Goal: Information Seeking & Learning: Find specific fact

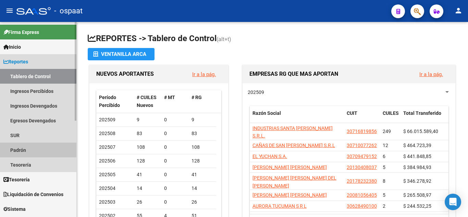
click at [24, 151] on link "Padrón" at bounding box center [38, 150] width 76 height 15
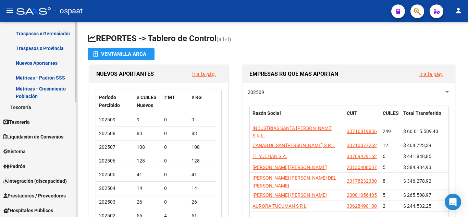
click at [77, 158] on mat-sidenav-container "Firma Express Inicio Instructivos Contacto OS Reportes Tablero de Control Ingre…" at bounding box center [234, 119] width 468 height 195
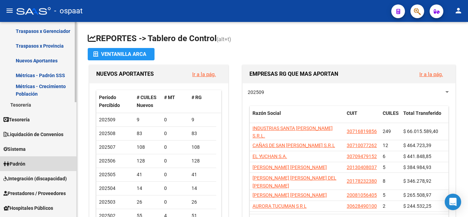
click at [22, 165] on span "Padrón" at bounding box center [14, 164] width 22 height 8
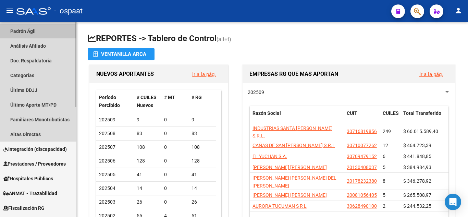
click at [47, 29] on link "Padrón Ágil" at bounding box center [38, 31] width 76 height 15
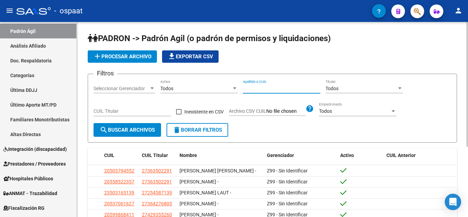
click at [247, 89] on input "Apellido o CUIL" at bounding box center [281, 89] width 77 height 6
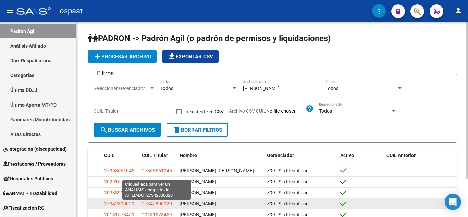
click at [161, 206] on span "27342800020" at bounding box center [157, 203] width 30 height 5
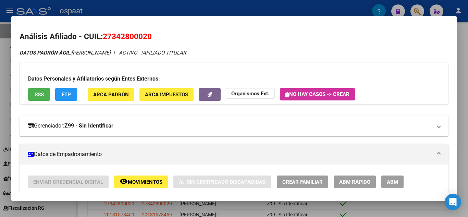
click at [314, 132] on mat-expansion-panel-header "Gerenciador: Z99 - Sin Identificar" at bounding box center [234, 126] width 429 height 21
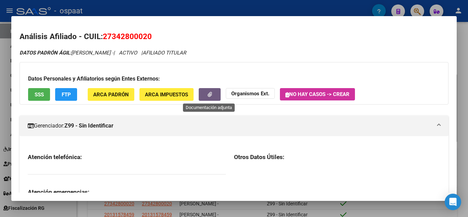
click at [208, 95] on icon "button" at bounding box center [210, 94] width 4 height 5
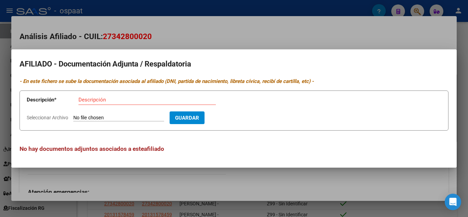
click at [294, 23] on div at bounding box center [234, 108] width 468 height 217
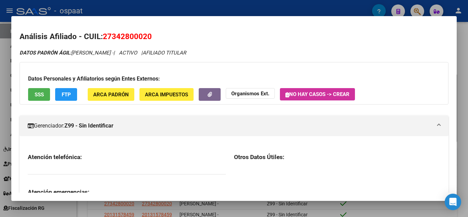
click at [370, 204] on div at bounding box center [234, 108] width 468 height 217
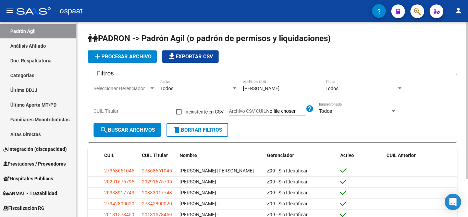
click at [369, 144] on div "PADRON -> Padrón Agil ([PERSON_NAME] de permisos y liquidaciones) add Procesar …" at bounding box center [273, 136] width 370 height 207
click at [467, 38] on div at bounding box center [468, 100] width 2 height 157
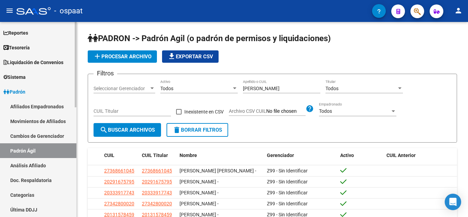
click at [81, 48] on mat-sidenav-container "Firma Express Inicio Instructivos Contacto OS Reportes Tablero de Control Ingre…" at bounding box center [234, 119] width 468 height 195
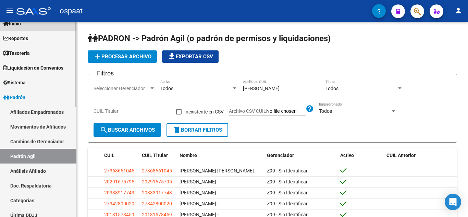
click at [37, 24] on link "Inicio" at bounding box center [38, 23] width 76 height 15
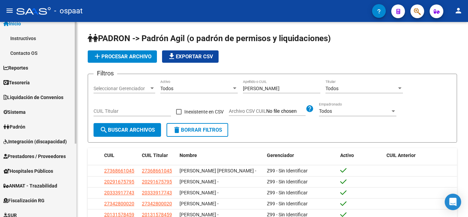
scroll to position [0, 0]
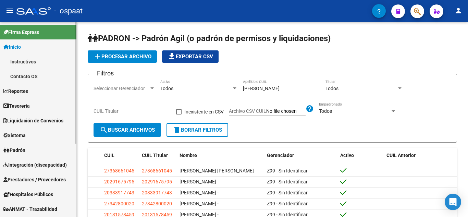
click at [76, 39] on mat-sidenav "Firma Express Inicio Instructivos Contacto OS Reportes Tablero de Control Ingre…" at bounding box center [38, 119] width 77 height 195
click at [259, 90] on input "[PERSON_NAME]" at bounding box center [281, 89] width 77 height 6
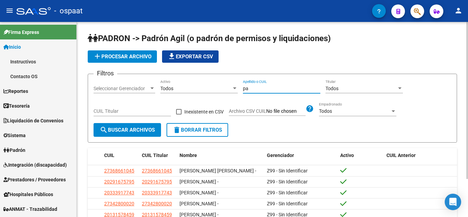
type input "p"
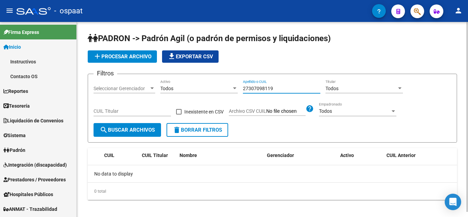
drag, startPoint x: 272, startPoint y: 88, endPoint x: 243, endPoint y: 88, distance: 29.1
click at [243, 88] on input "27307098119" at bounding box center [281, 89] width 77 height 6
type input "27307098119"
click at [138, 115] on div "CUIL Titular" at bounding box center [132, 110] width 77 height 14
paste input "27-30709811-9"
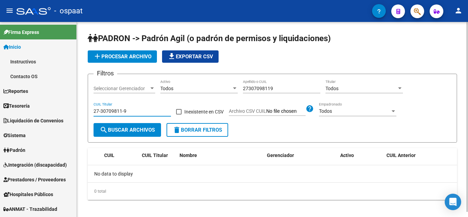
type input "27-30709811-9"
click at [281, 87] on input "27307098119" at bounding box center [281, 89] width 77 height 6
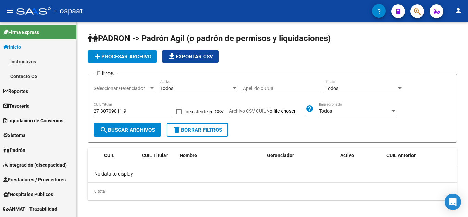
drag, startPoint x: 77, startPoint y: 123, endPoint x: 76, endPoint y: 158, distance: 35.0
click at [76, 158] on mat-sidenav-container "Firma Express Inicio Instructivos Contacto OS Reportes Tablero de Control Ingre…" at bounding box center [234, 119] width 468 height 195
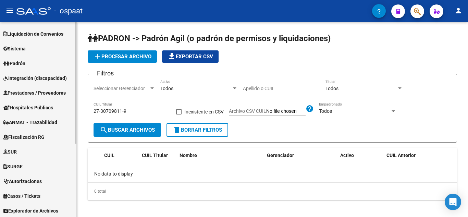
scroll to position [87, 0]
click at [73, 194] on div "Firma Express Inicio Instructivos Contacto OS Reportes Tablero de Control Ingre…" at bounding box center [39, 91] width 78 height 312
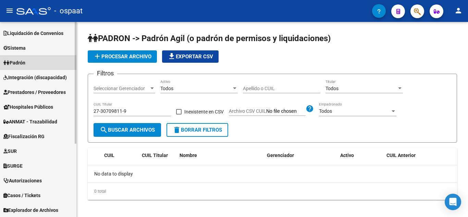
click at [36, 65] on link "Padrón" at bounding box center [38, 62] width 76 height 15
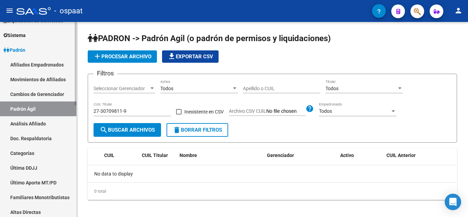
scroll to position [58, 0]
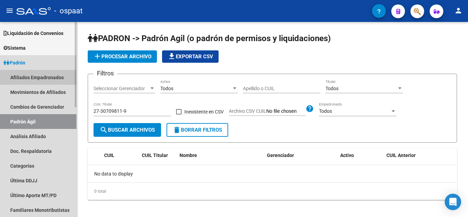
click at [35, 75] on link "Afiliados Empadronados" at bounding box center [38, 77] width 76 height 15
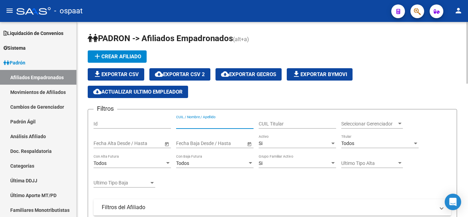
click at [220, 126] on input "CUIL / Nombre / Apellido" at bounding box center [214, 124] width 77 height 6
click at [230, 182] on div "Filtros Id 273070998119 CUIL / Nombre / Apellido CUIL Titular Seleccionar Geren…" at bounding box center [273, 198] width 358 height 167
drag, startPoint x: 212, startPoint y: 125, endPoint x: 163, endPoint y: 127, distance: 49.4
click at [163, 127] on div "Filtros Id 273070998119 CUIL / Nombre / Apellido CUIL Titular Seleccionar Geren…" at bounding box center [273, 198] width 358 height 167
click at [189, 123] on input "peraltamariela" at bounding box center [214, 124] width 77 height 6
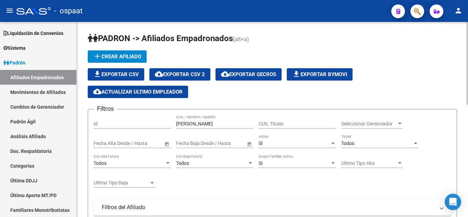
click at [215, 196] on div "Filtros Id [PERSON_NAME] CUIL / Nombre / Apellido CUIL Titular Seleccionar Gere…" at bounding box center [273, 198] width 358 height 167
click at [218, 120] on div "[PERSON_NAME] CUIL / Nombre / Apellido" at bounding box center [214, 122] width 77 height 14
drag, startPoint x: 214, startPoint y: 125, endPoint x: 149, endPoint y: 130, distance: 65.0
click at [149, 130] on div "Filtros Id [PERSON_NAME] CUIL / Nombre / Apellido CUIL Titular Seleccionar Gere…" at bounding box center [273, 198] width 358 height 167
type input "[PERSON_NAME]"
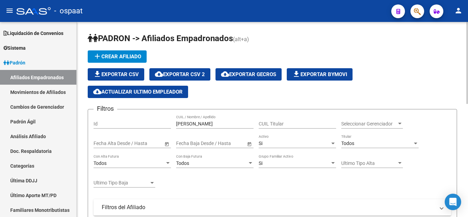
click at [214, 179] on div "Filtros Id [PERSON_NAME] CUIL / Nombre / Apellido CUIL Titular Seleccionar Gere…" at bounding box center [273, 198] width 358 height 167
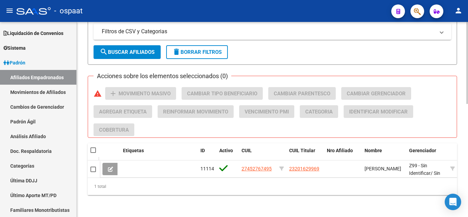
scroll to position [269, 0]
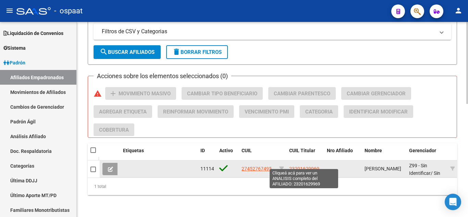
click at [303, 166] on span "23201629969" at bounding box center [304, 168] width 30 height 5
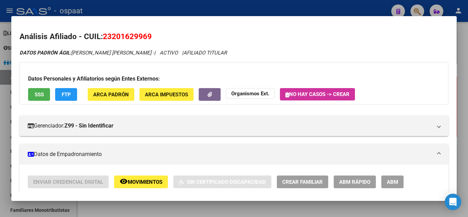
click at [390, 53] on div "DATOS [PERSON_NAME]: [PERSON_NAME] [PERSON_NAME] - | ACTIVO | AFILIADO TITULAR" at bounding box center [234, 53] width 429 height 8
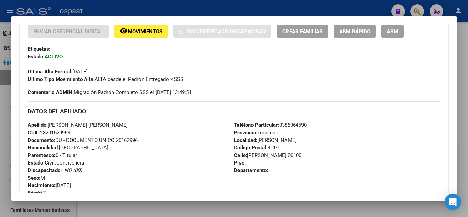
scroll to position [149, 0]
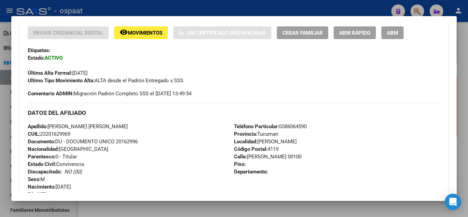
click at [148, 139] on div "Apellido: [PERSON_NAME] [PERSON_NAME]: 23201629969 Documento: DU - DOCUMENTO UN…" at bounding box center [131, 160] width 206 height 75
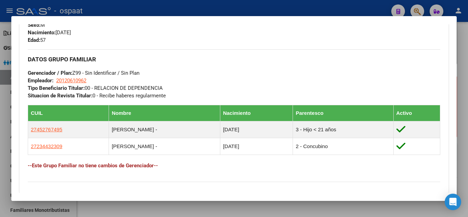
scroll to position [302, 0]
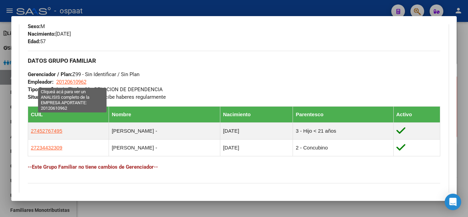
click at [72, 84] on span "20120610962" at bounding box center [71, 82] width 30 height 6
type textarea "20120610962"
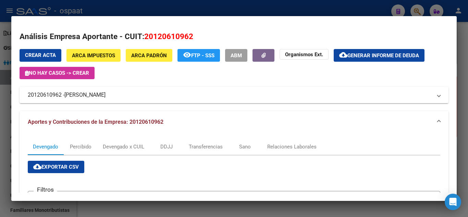
click at [126, 94] on mat-panel-title "20120610962 - [PERSON_NAME]" at bounding box center [230, 95] width 405 height 8
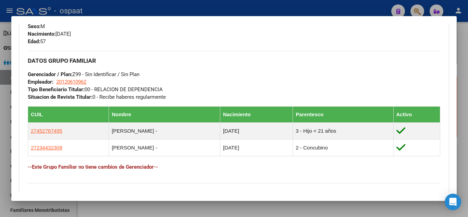
click at [127, 164] on h4 "--Este Grupo Familiar no tiene cambios de Gerenciador--" at bounding box center [234, 167] width 413 height 8
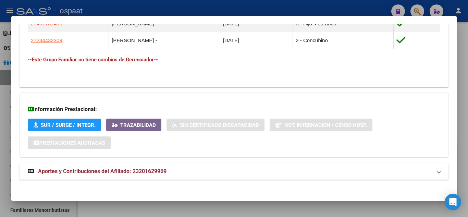
scroll to position [412, 0]
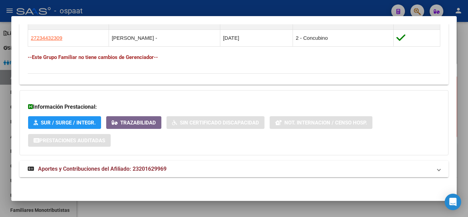
click at [152, 168] on span "Aportes y Contribuciones del Afiliado: 23201629969" at bounding box center [102, 169] width 129 height 7
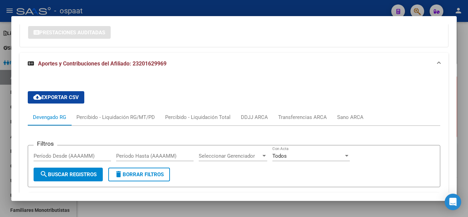
scroll to position [439, 0]
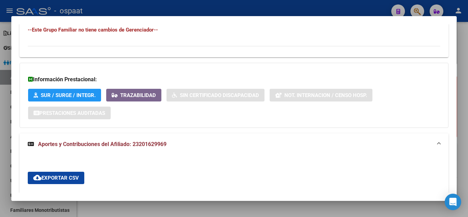
click at [464, 81] on div at bounding box center [234, 108] width 468 height 217
